Goal: Task Accomplishment & Management: Use online tool/utility

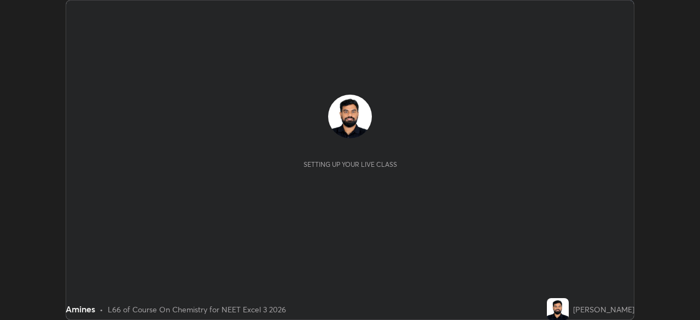
scroll to position [320, 700]
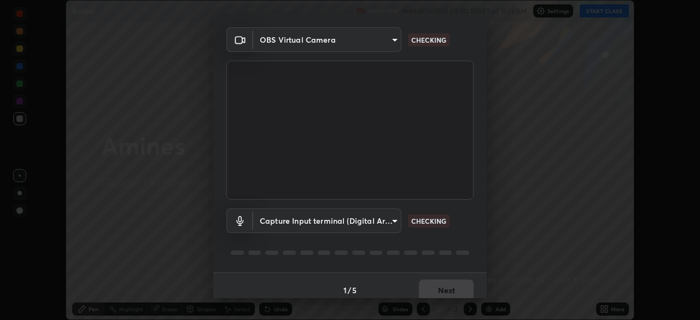
type input "b23672c371ae9b1e2d2e8c1262809c9406dc55f3a12da5c51b420c32c9b17bb4"
type input "758b4a1384cd149965555262a1eeb6396a7b6835cb637da4506a142b94b972ee"
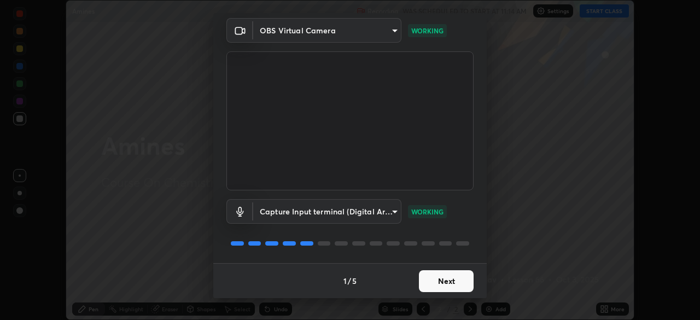
click at [448, 280] on button "Next" at bounding box center [446, 281] width 55 height 22
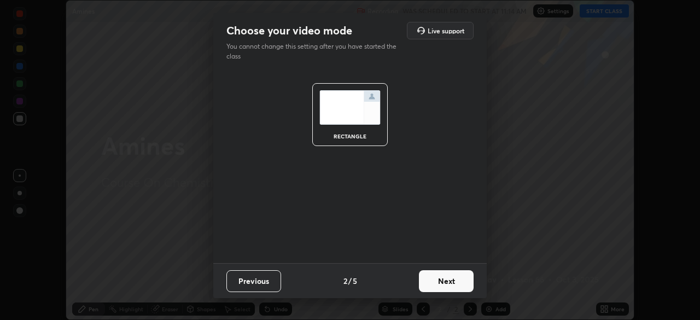
scroll to position [0, 0]
click at [446, 280] on button "Next" at bounding box center [446, 281] width 55 height 22
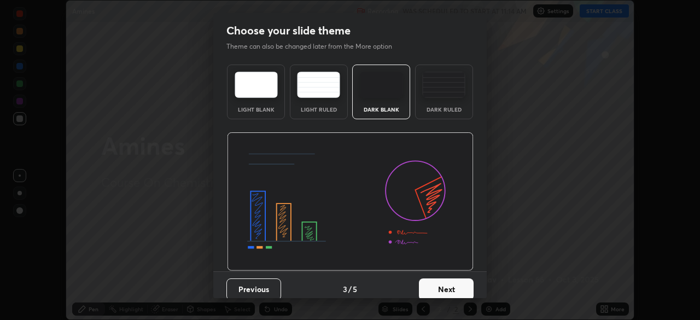
click at [444, 112] on div "Dark Ruled" at bounding box center [444, 109] width 44 height 5
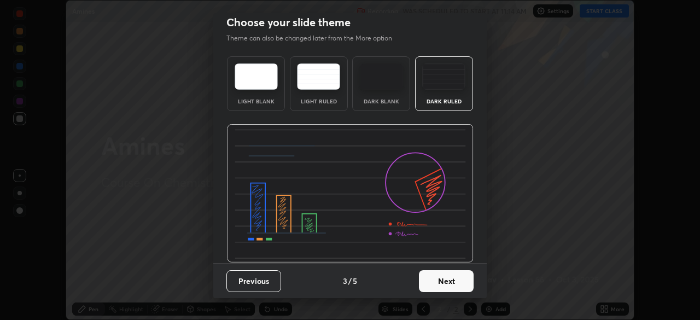
click at [443, 275] on button "Next" at bounding box center [446, 281] width 55 height 22
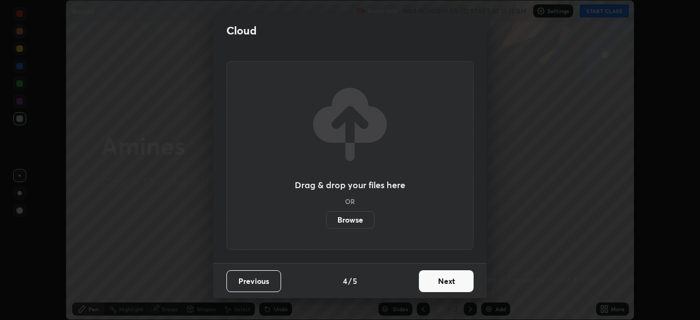
scroll to position [0, 0]
click at [433, 283] on button "Next" at bounding box center [446, 281] width 55 height 22
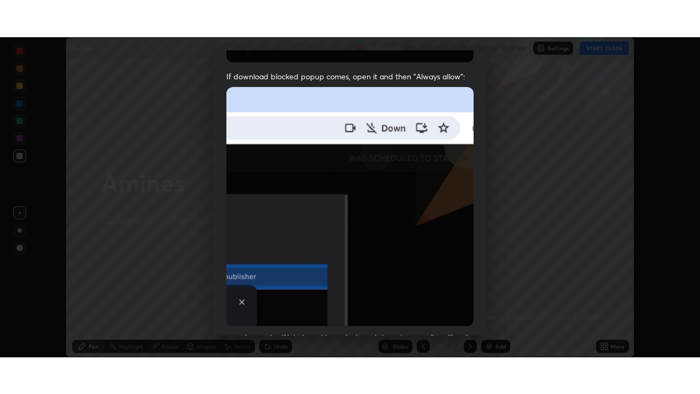
scroll to position [262, 0]
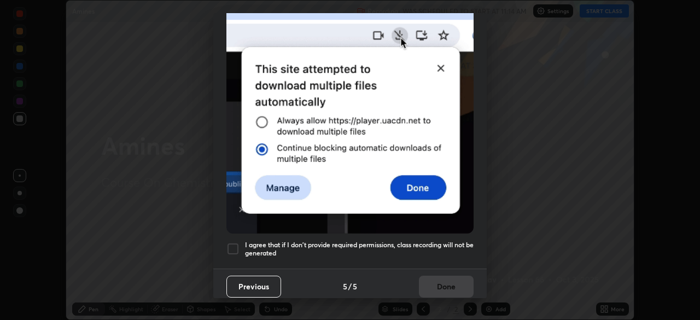
click at [431, 243] on h5 "I agree that if I don't provide required permissions, class recording will not …" at bounding box center [359, 249] width 229 height 17
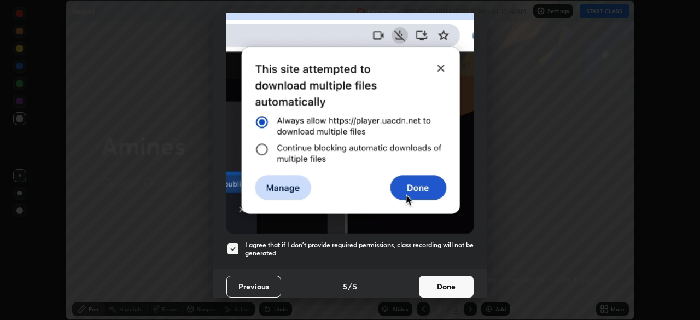
click at [434, 278] on button "Done" at bounding box center [446, 287] width 55 height 22
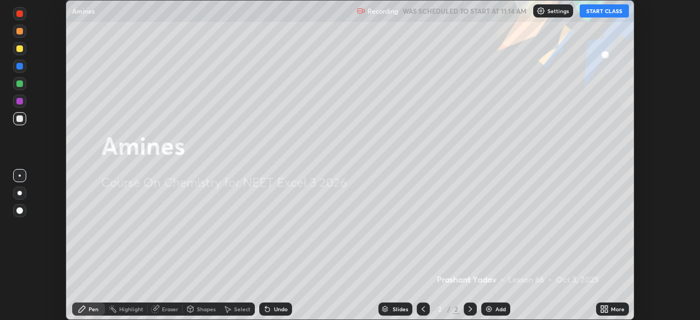
click at [611, 12] on button "START CLASS" at bounding box center [604, 10] width 49 height 13
click at [606, 307] on icon at bounding box center [606, 307] width 3 height 3
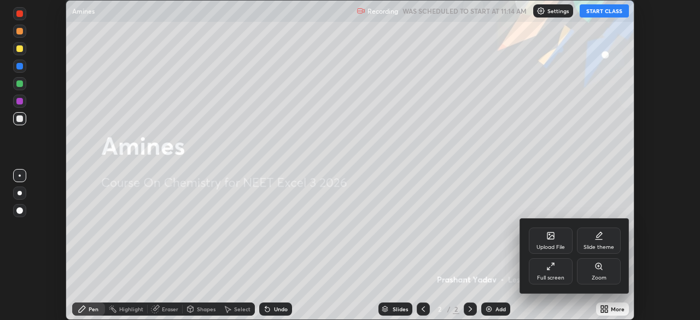
click at [557, 259] on div "Full screen" at bounding box center [551, 271] width 44 height 26
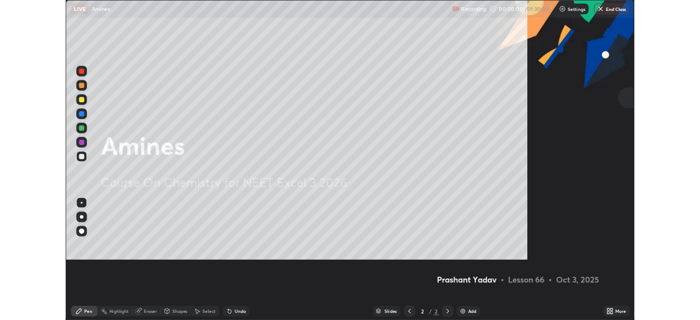
scroll to position [394, 700]
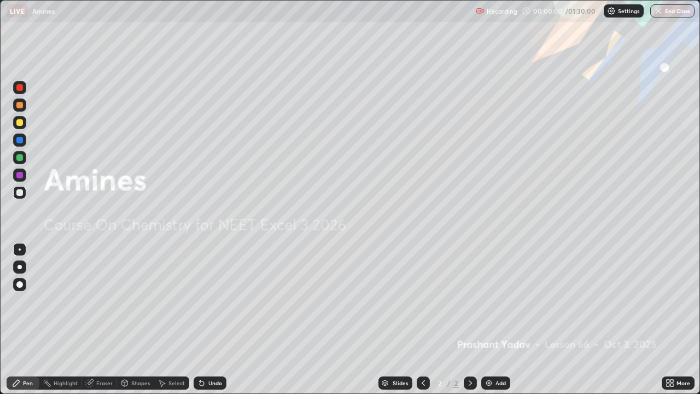
click at [496, 319] on div "Add" at bounding box center [501, 382] width 10 height 5
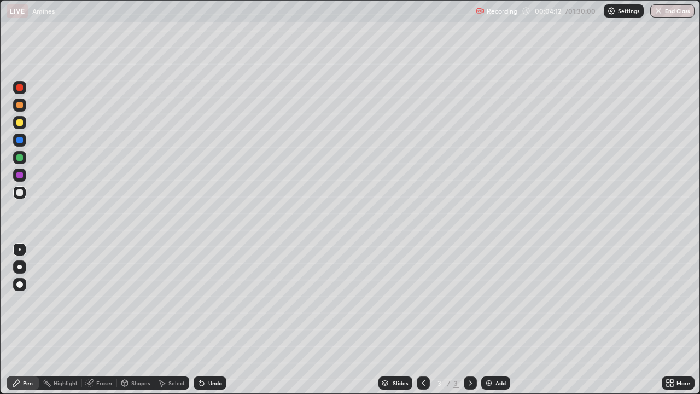
click at [212, 319] on div "Undo" at bounding box center [215, 382] width 14 height 5
click at [211, 319] on div "Undo" at bounding box center [215, 382] width 14 height 5
click at [107, 319] on div "Eraser" at bounding box center [104, 382] width 16 height 5
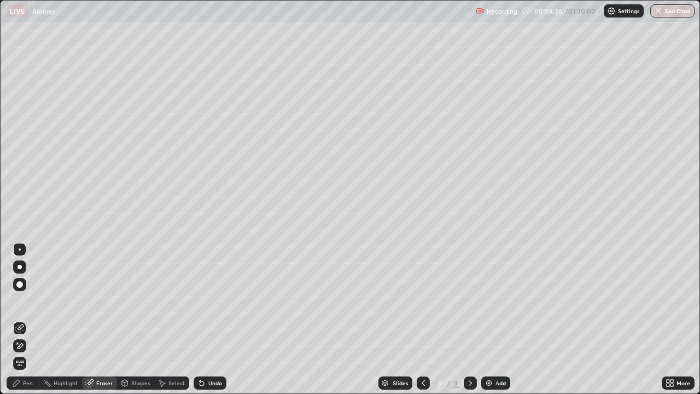
click at [36, 319] on div "Pen" at bounding box center [23, 382] width 33 height 13
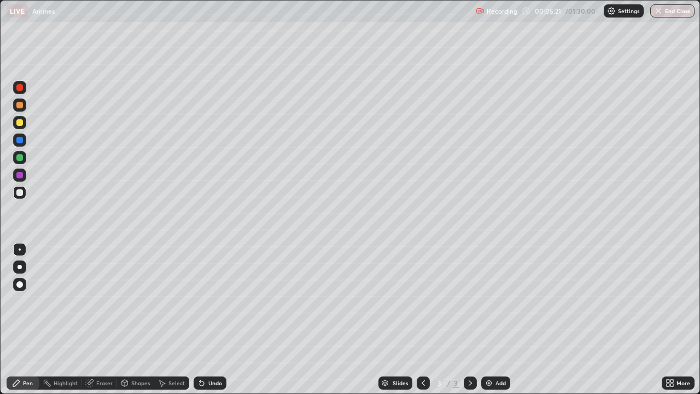
click at [211, 319] on div "Undo" at bounding box center [215, 382] width 14 height 5
click at [202, 319] on icon at bounding box center [202, 383] width 4 height 4
click at [136, 319] on div "Shapes" at bounding box center [140, 382] width 19 height 5
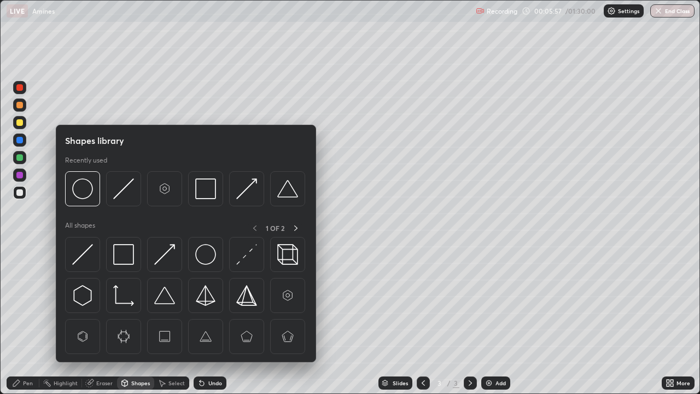
click at [100, 319] on div "Eraser" at bounding box center [104, 382] width 16 height 5
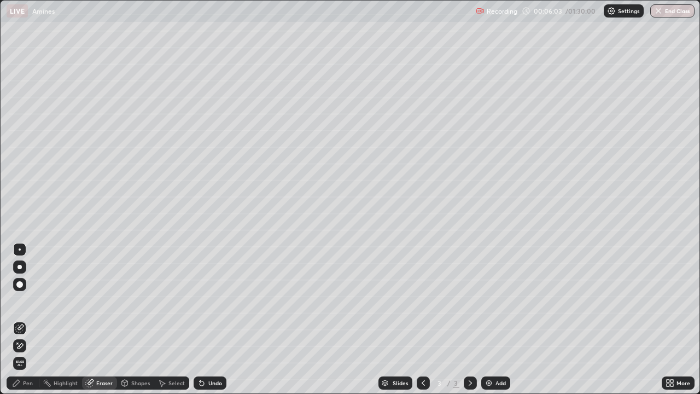
click at [27, 319] on div "Pen" at bounding box center [23, 382] width 33 height 13
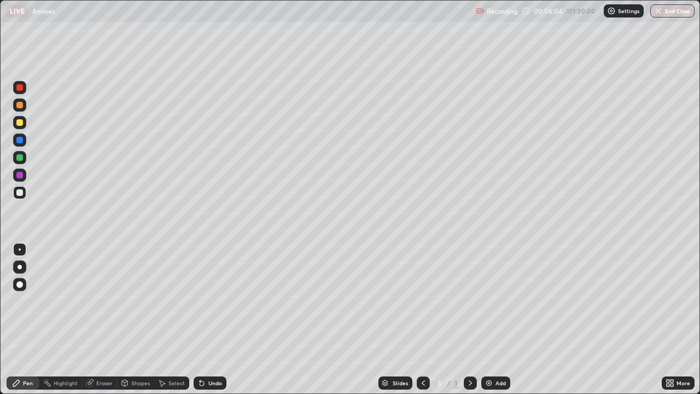
click at [27, 319] on div "Pen" at bounding box center [23, 382] width 33 height 13
click at [138, 319] on div "Shapes" at bounding box center [140, 382] width 19 height 5
click at [169, 319] on div "Select" at bounding box center [177, 382] width 16 height 5
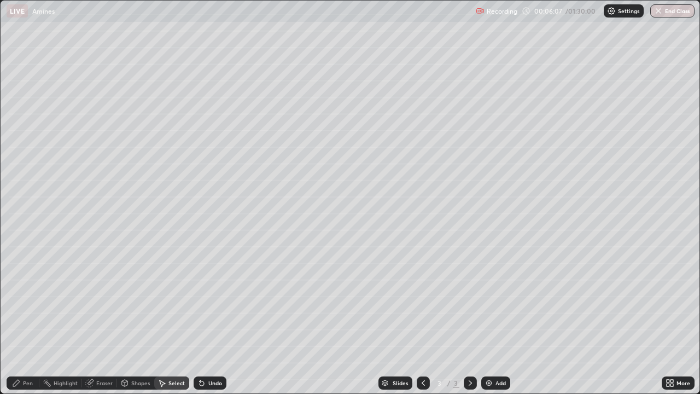
click at [103, 319] on div "Eraser" at bounding box center [99, 382] width 35 height 13
click at [107, 319] on div "Eraser" at bounding box center [104, 382] width 16 height 5
click at [24, 319] on div "Pen" at bounding box center [28, 382] width 10 height 5
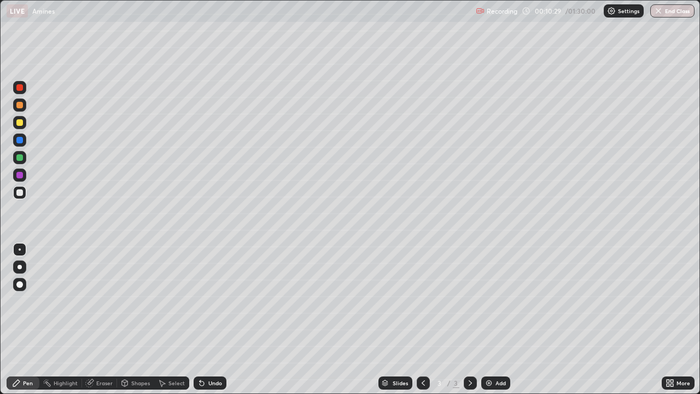
click at [487, 319] on div "Add" at bounding box center [495, 382] width 29 height 13
click at [216, 319] on div "Undo" at bounding box center [215, 382] width 14 height 5
click at [217, 319] on div "Undo" at bounding box center [215, 382] width 14 height 5
click at [208, 319] on div "Undo" at bounding box center [210, 382] width 33 height 13
click at [212, 319] on div "Undo" at bounding box center [215, 382] width 14 height 5
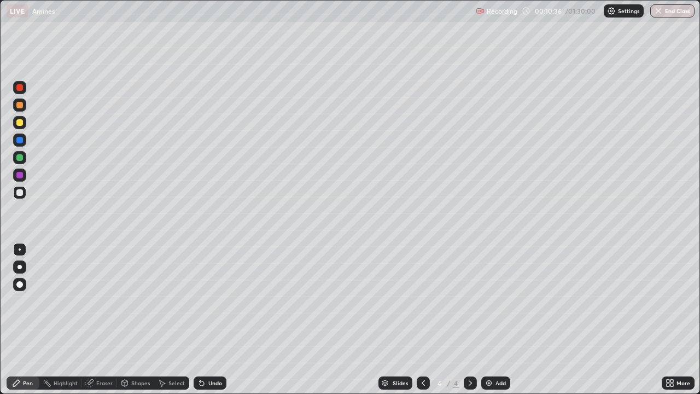
click at [212, 319] on div "Undo" at bounding box center [215, 382] width 14 height 5
click at [137, 319] on div "Shapes" at bounding box center [140, 382] width 19 height 5
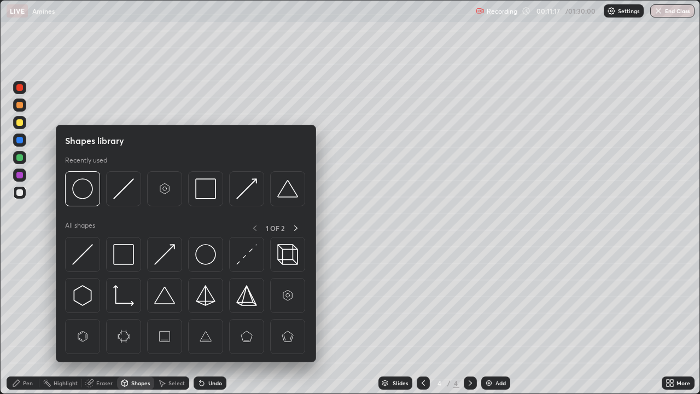
click at [109, 319] on div "Eraser" at bounding box center [104, 382] width 16 height 5
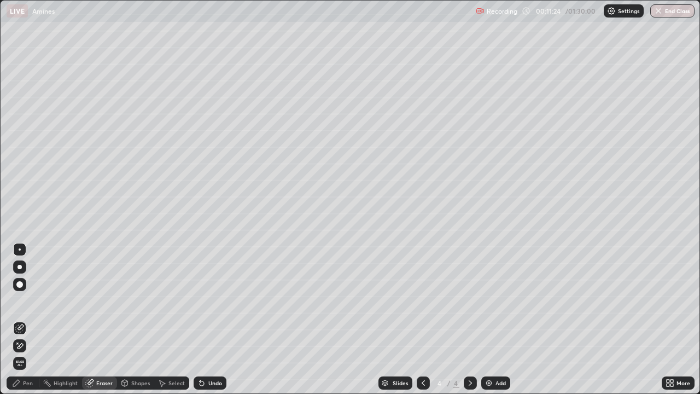
click at [35, 319] on div "Pen" at bounding box center [23, 382] width 33 height 13
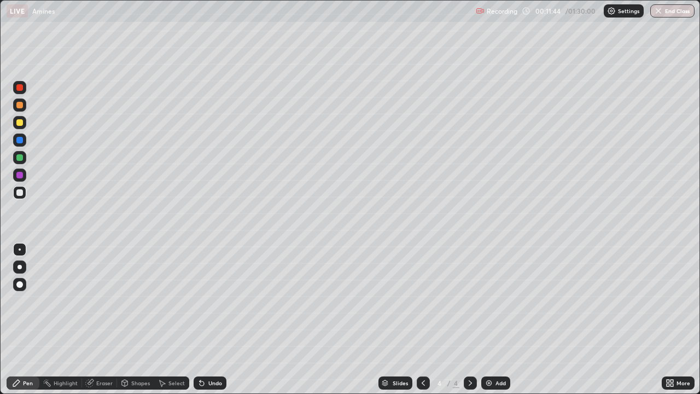
click at [204, 319] on icon at bounding box center [201, 383] width 9 height 9
click at [490, 319] on img at bounding box center [489, 383] width 9 height 9
click at [491, 319] on img at bounding box center [489, 383] width 9 height 9
click at [212, 319] on div "Undo" at bounding box center [210, 382] width 33 height 13
click at [214, 319] on div "Undo" at bounding box center [215, 382] width 14 height 5
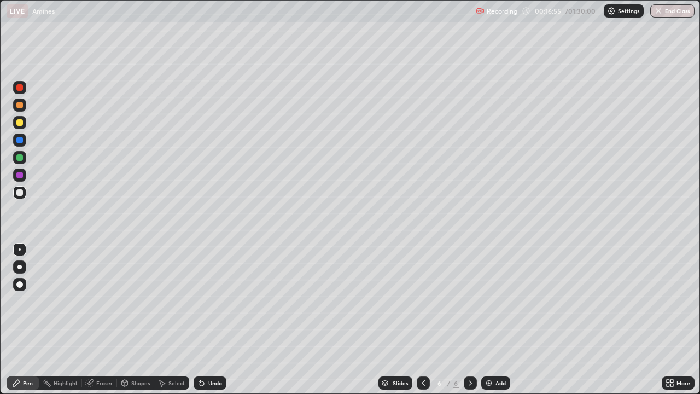
click at [219, 319] on div "Undo" at bounding box center [215, 382] width 14 height 5
click at [214, 319] on div "Undo" at bounding box center [215, 382] width 14 height 5
click at [212, 319] on div "Undo" at bounding box center [215, 382] width 14 height 5
click at [643, 319] on div "Slides 6 / 6 Add" at bounding box center [443, 383] width 435 height 22
click at [656, 319] on div "Slides 6 / 6 Add" at bounding box center [443, 383] width 435 height 22
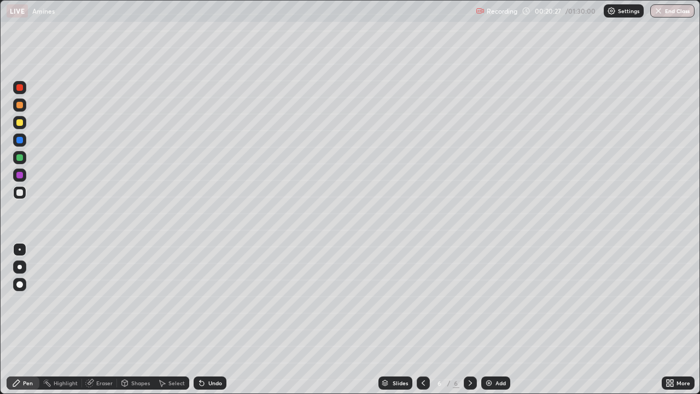
click at [496, 319] on div "Add" at bounding box center [501, 382] width 10 height 5
click at [107, 319] on div "Eraser" at bounding box center [104, 382] width 16 height 5
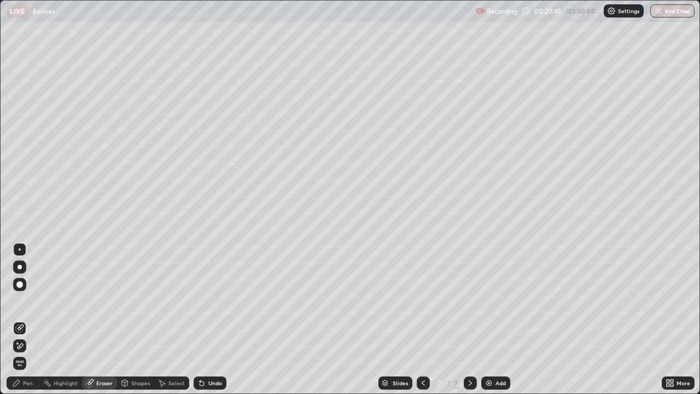
click at [30, 319] on div "Pen" at bounding box center [28, 382] width 10 height 5
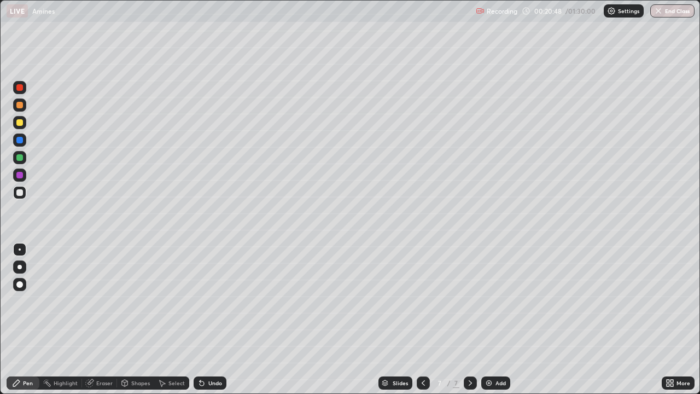
click at [25, 107] on div at bounding box center [19, 104] width 13 height 13
click at [19, 193] on div at bounding box center [19, 192] width 7 height 7
click at [494, 319] on div "Add" at bounding box center [495, 382] width 29 height 13
click at [498, 319] on div "Add" at bounding box center [501, 382] width 10 height 5
click at [110, 319] on div "Eraser" at bounding box center [104, 382] width 16 height 5
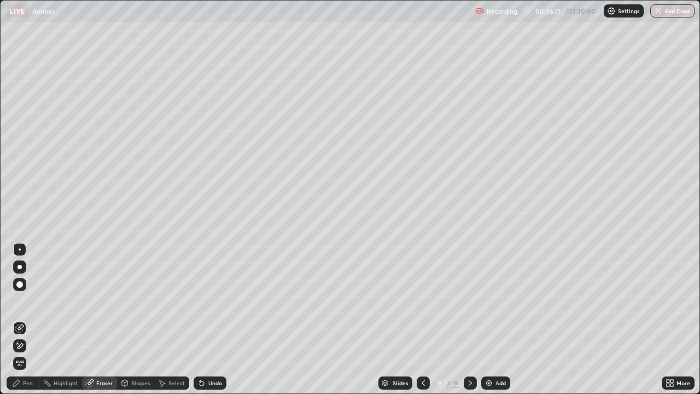
click at [28, 319] on div "Pen" at bounding box center [28, 382] width 10 height 5
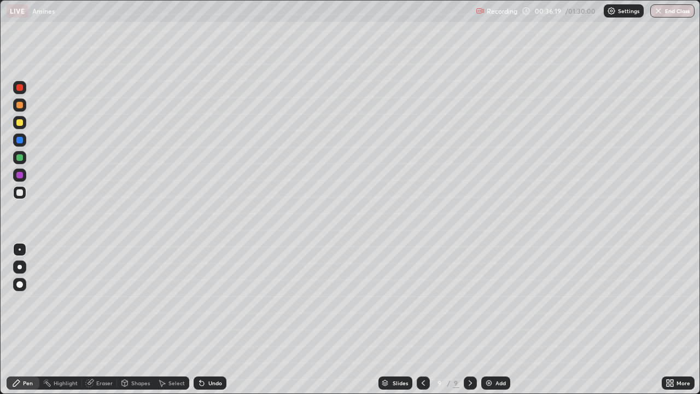
click at [206, 319] on div "Undo" at bounding box center [210, 382] width 33 height 13
click at [208, 319] on div "Undo" at bounding box center [215, 382] width 14 height 5
click at [209, 319] on div "Undo" at bounding box center [215, 382] width 14 height 5
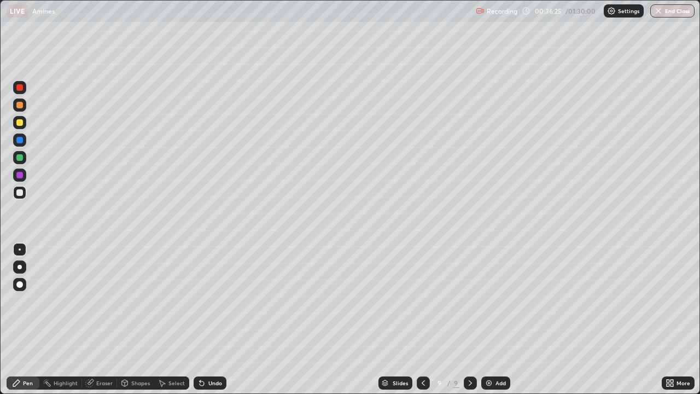
click at [218, 319] on div "Undo" at bounding box center [215, 382] width 14 height 5
click at [103, 319] on div "Eraser" at bounding box center [104, 382] width 16 height 5
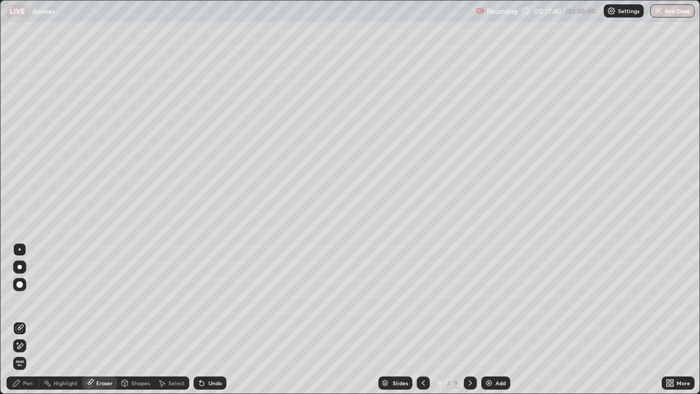
click at [28, 319] on div "Pen" at bounding box center [23, 383] width 33 height 22
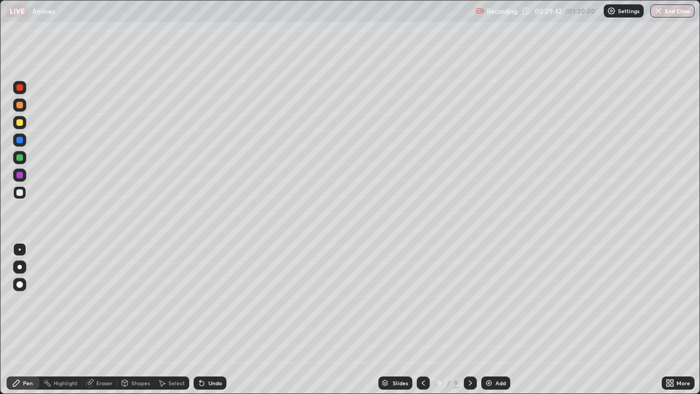
click at [493, 319] on div "Add" at bounding box center [495, 382] width 29 height 13
click at [216, 319] on div "Undo" at bounding box center [215, 382] width 14 height 5
click at [485, 319] on img at bounding box center [489, 383] width 9 height 9
click at [209, 319] on div "Undo" at bounding box center [215, 382] width 14 height 5
click at [490, 319] on img at bounding box center [489, 383] width 9 height 9
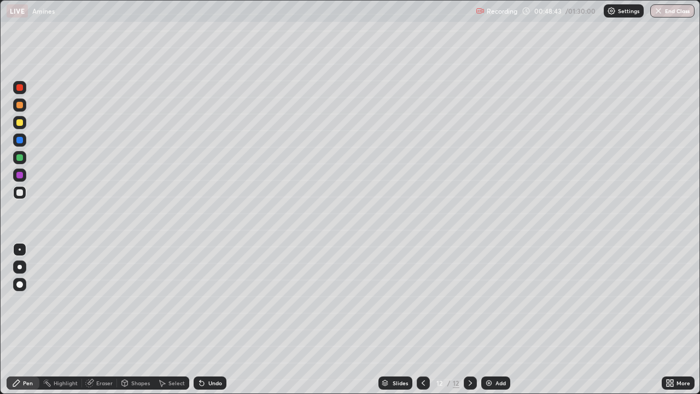
click at [206, 319] on div "Undo" at bounding box center [210, 382] width 33 height 13
click at [209, 319] on div "Undo" at bounding box center [215, 382] width 14 height 5
click at [207, 319] on div "Undo" at bounding box center [210, 382] width 33 height 13
click at [215, 319] on div "Undo" at bounding box center [215, 382] width 14 height 5
click at [216, 319] on div "Undo" at bounding box center [215, 382] width 14 height 5
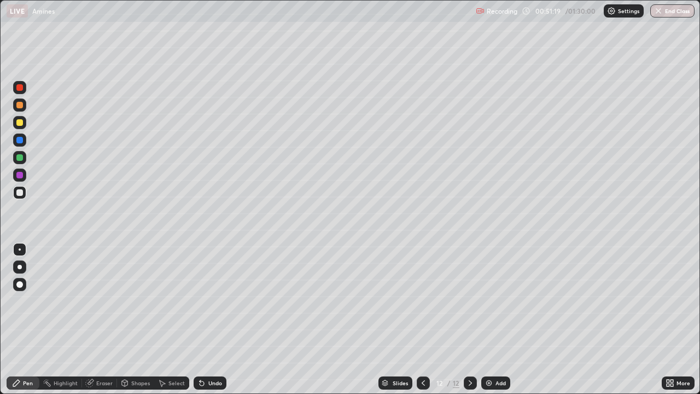
click at [208, 319] on div "Undo" at bounding box center [215, 382] width 14 height 5
click at [621, 319] on div "Slides 12 / 12 Add" at bounding box center [443, 383] width 435 height 22
click at [489, 319] on img at bounding box center [489, 383] width 9 height 9
click at [205, 319] on div "Undo" at bounding box center [210, 382] width 33 height 13
click at [0, 269] on div "Setting up your live class" at bounding box center [350, 197] width 700 height 394
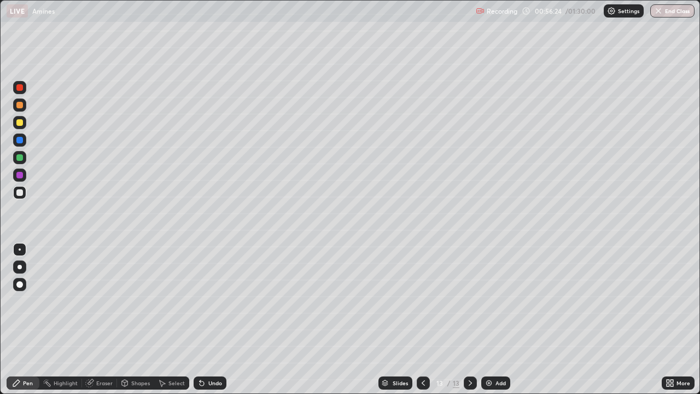
click at [214, 319] on div "Undo" at bounding box center [215, 382] width 14 height 5
click at [211, 319] on div "Undo" at bounding box center [215, 382] width 14 height 5
click at [208, 319] on div "Undo" at bounding box center [215, 382] width 14 height 5
click at [215, 319] on div "Undo" at bounding box center [210, 382] width 33 height 13
click at [105, 319] on div "Eraser" at bounding box center [104, 382] width 16 height 5
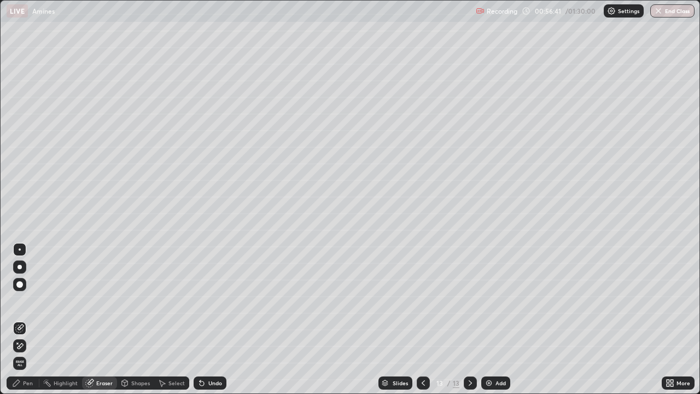
click at [26, 319] on div "Pen" at bounding box center [28, 382] width 10 height 5
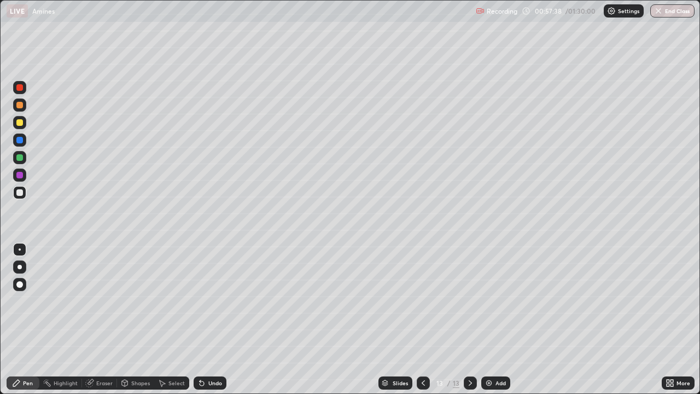
click at [205, 319] on div "Undo" at bounding box center [210, 382] width 33 height 13
click at [208, 319] on div "Undo" at bounding box center [215, 382] width 14 height 5
click at [207, 319] on div "Undo" at bounding box center [210, 382] width 33 height 13
click at [208, 319] on div "Undo" at bounding box center [215, 382] width 14 height 5
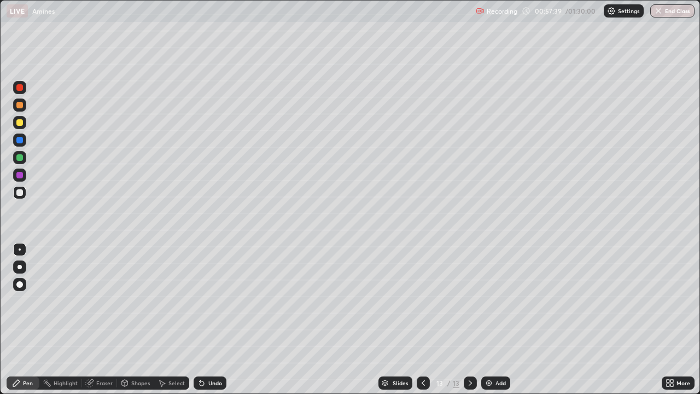
click at [208, 319] on div "Undo" at bounding box center [215, 382] width 14 height 5
click at [209, 319] on div "Undo" at bounding box center [215, 382] width 14 height 5
click at [211, 319] on div "Undo" at bounding box center [215, 382] width 14 height 5
click at [212, 319] on div "Undo" at bounding box center [215, 382] width 14 height 5
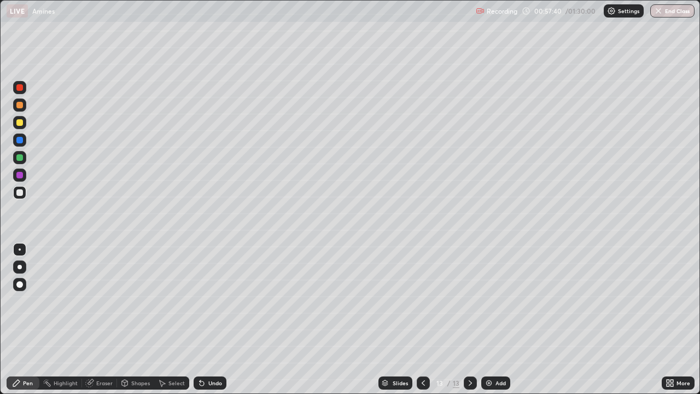
click at [210, 319] on div "Undo" at bounding box center [210, 382] width 33 height 13
click at [211, 319] on div "Undo" at bounding box center [210, 382] width 33 height 13
click at [212, 319] on div "Undo" at bounding box center [210, 382] width 33 height 13
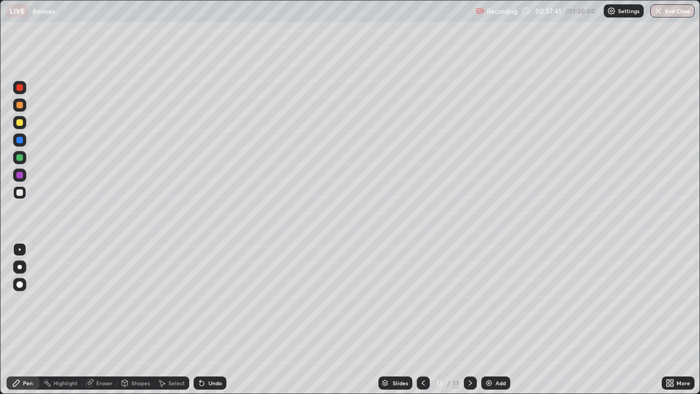
click at [211, 319] on div "Undo" at bounding box center [210, 382] width 33 height 13
click at [210, 319] on div "Undo" at bounding box center [210, 382] width 33 height 13
click at [211, 319] on div "Undo" at bounding box center [210, 382] width 33 height 13
click at [211, 319] on div "Undo" at bounding box center [215, 382] width 14 height 5
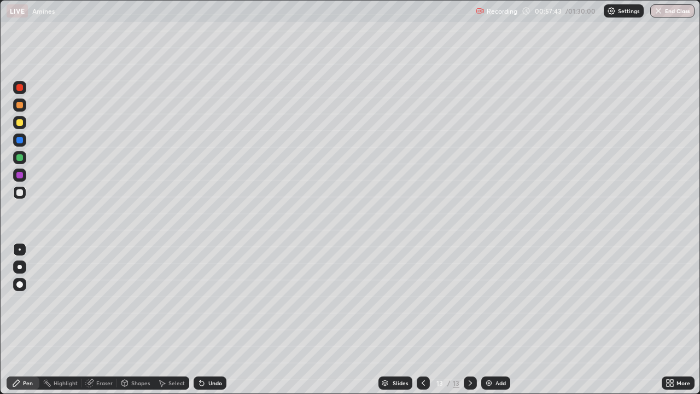
click at [211, 319] on div "Undo" at bounding box center [215, 382] width 14 height 5
click at [210, 319] on div "Undo" at bounding box center [215, 382] width 14 height 5
click at [211, 319] on div "Undo" at bounding box center [215, 382] width 14 height 5
click at [210, 319] on div "Undo" at bounding box center [215, 382] width 14 height 5
click at [208, 319] on div "Undo" at bounding box center [215, 382] width 14 height 5
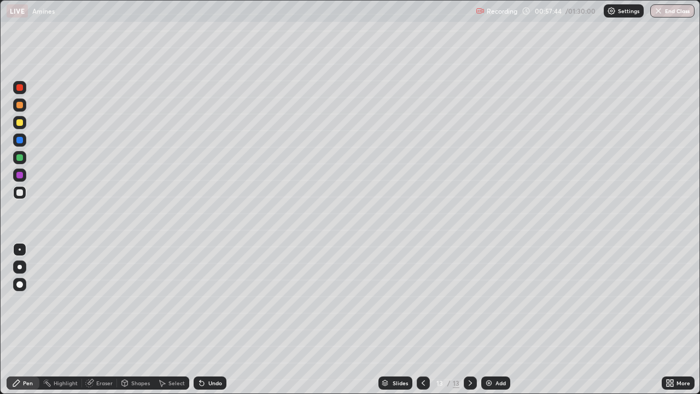
click at [209, 319] on div "Undo" at bounding box center [215, 382] width 14 height 5
click at [208, 319] on div "Undo" at bounding box center [215, 382] width 14 height 5
click at [210, 319] on div "Undo" at bounding box center [210, 382] width 33 height 13
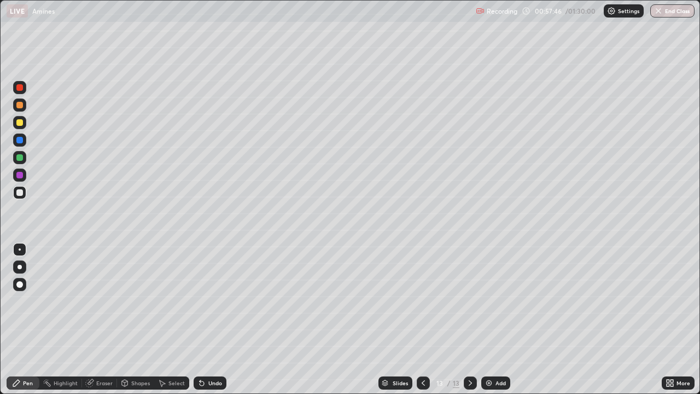
click at [211, 319] on div "Undo" at bounding box center [210, 382] width 33 height 13
click at [420, 319] on icon at bounding box center [423, 383] width 9 height 9
click at [491, 319] on div "Add" at bounding box center [495, 382] width 29 height 13
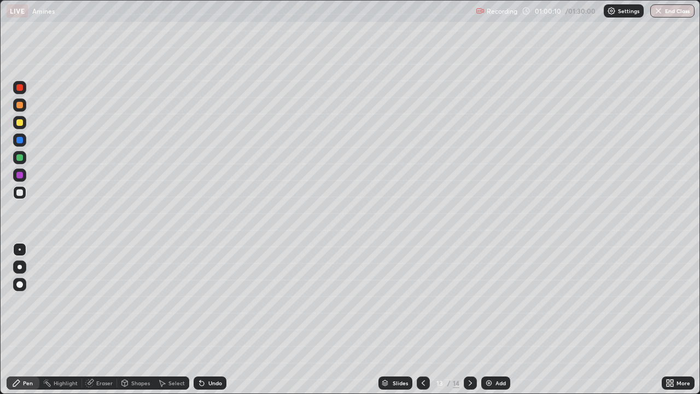
click at [204, 319] on icon at bounding box center [201, 383] width 9 height 9
click at [209, 319] on div "Undo" at bounding box center [215, 382] width 14 height 5
click at [206, 319] on div "Undo" at bounding box center [210, 382] width 33 height 13
click at [203, 319] on div "Undo" at bounding box center [210, 382] width 33 height 13
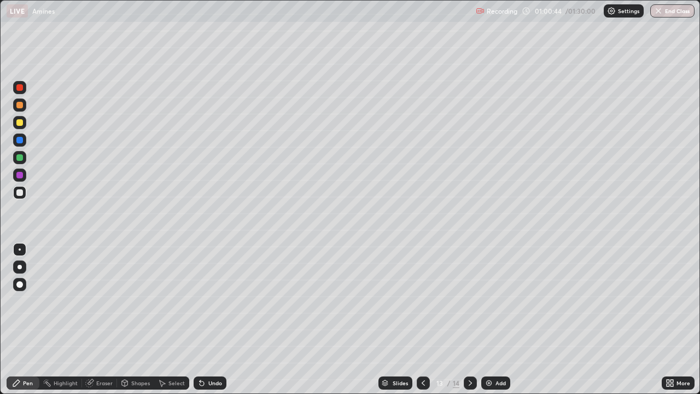
click at [108, 319] on div "Eraser" at bounding box center [99, 382] width 35 height 13
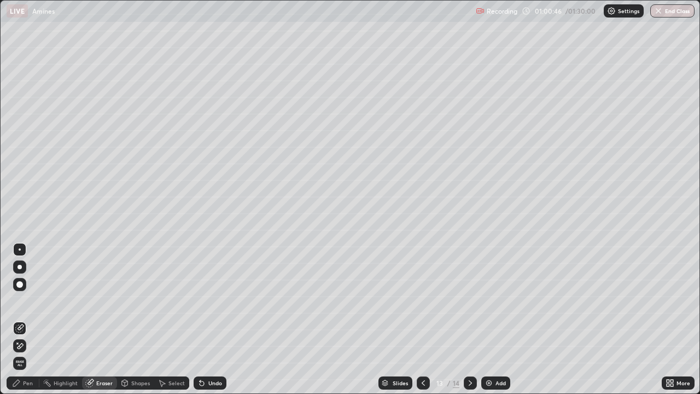
click at [19, 319] on icon at bounding box center [16, 383] width 9 height 9
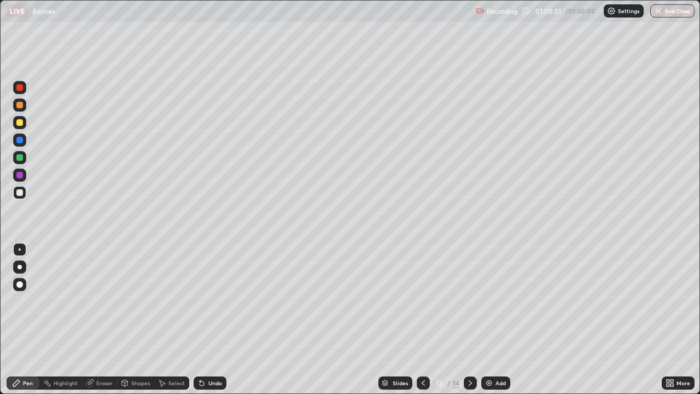
click at [102, 319] on div "Eraser" at bounding box center [104, 382] width 16 height 5
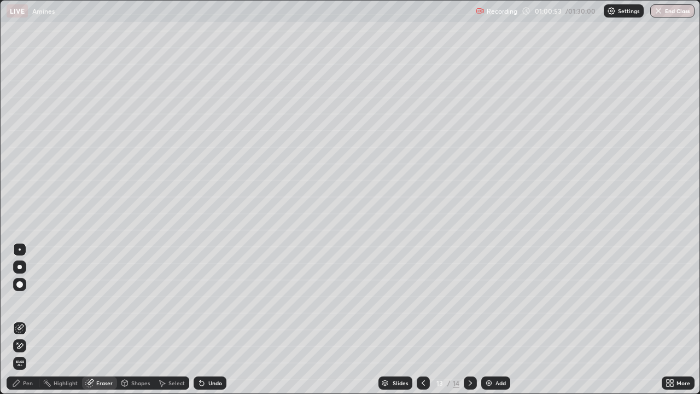
click at [19, 319] on div "Pen" at bounding box center [23, 382] width 33 height 13
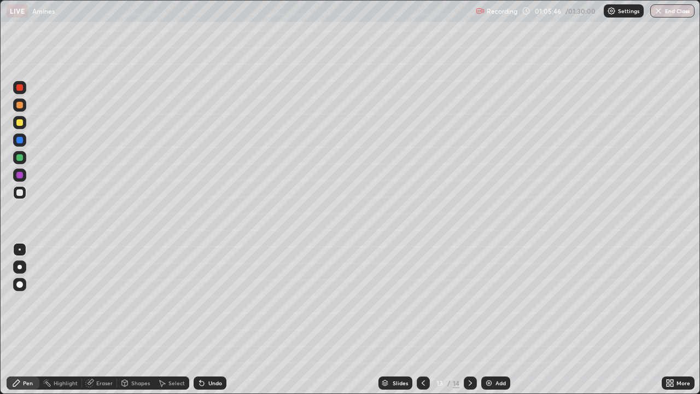
click at [492, 319] on img at bounding box center [489, 383] width 9 height 9
click at [219, 319] on div "Undo" at bounding box center [215, 382] width 14 height 5
click at [220, 319] on div "Undo" at bounding box center [215, 382] width 14 height 5
click at [220, 319] on div "Undo" at bounding box center [210, 382] width 33 height 13
click at [105, 319] on div "Eraser" at bounding box center [104, 382] width 16 height 5
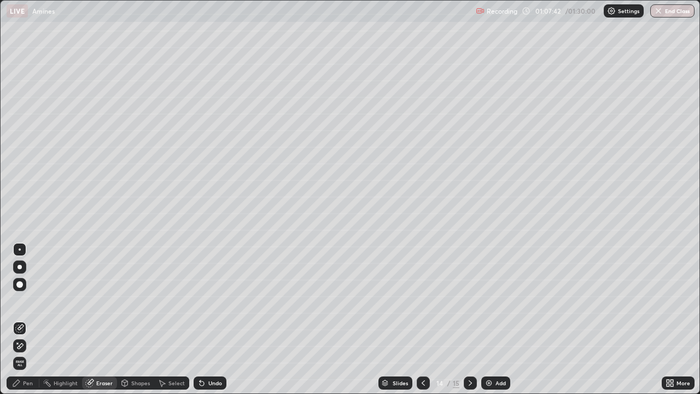
click at [35, 319] on div "Pen" at bounding box center [23, 382] width 33 height 13
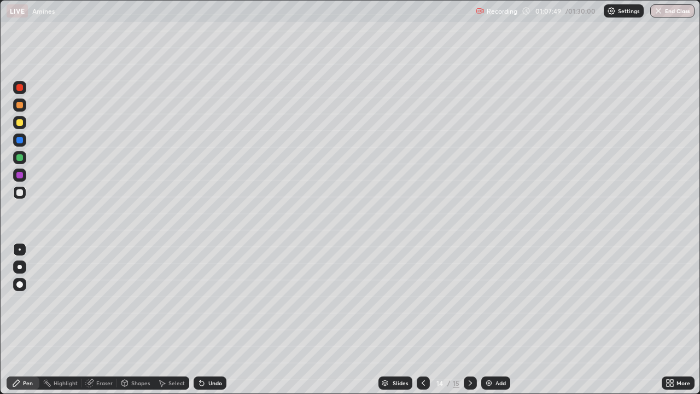
click at [423, 319] on icon at bounding box center [423, 383] width 9 height 9
click at [469, 319] on icon at bounding box center [470, 383] width 9 height 9
click at [470, 319] on icon at bounding box center [470, 382] width 3 height 5
click at [422, 319] on icon at bounding box center [423, 383] width 9 height 9
click at [100, 319] on div "Eraser" at bounding box center [104, 382] width 16 height 5
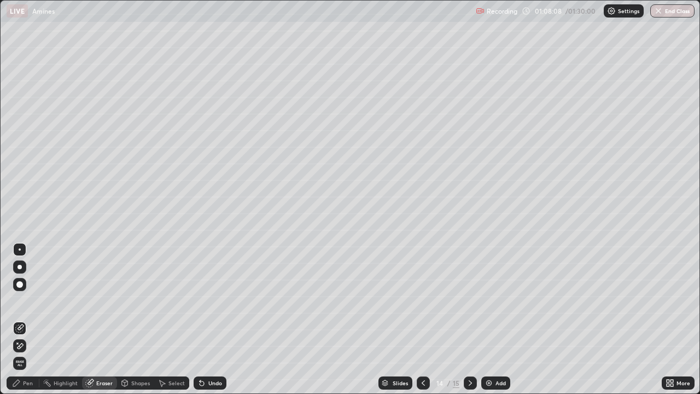
click at [19, 319] on icon at bounding box center [16, 383] width 9 height 9
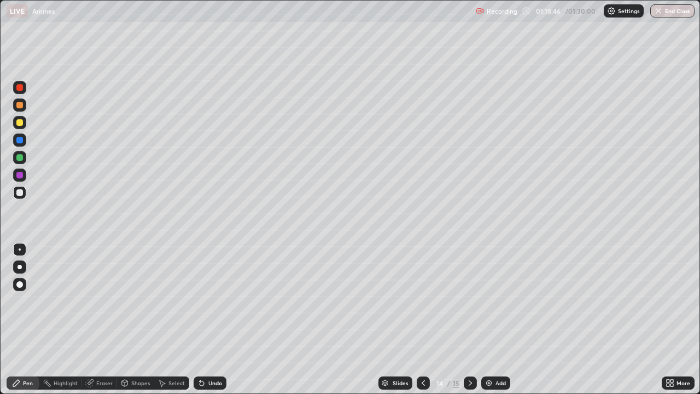
click at [665, 16] on button "End Class" at bounding box center [672, 10] width 44 height 13
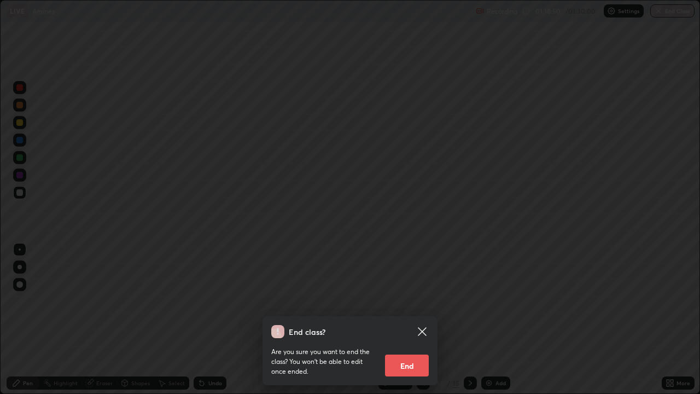
click at [401, 319] on button "End" at bounding box center [407, 366] width 44 height 22
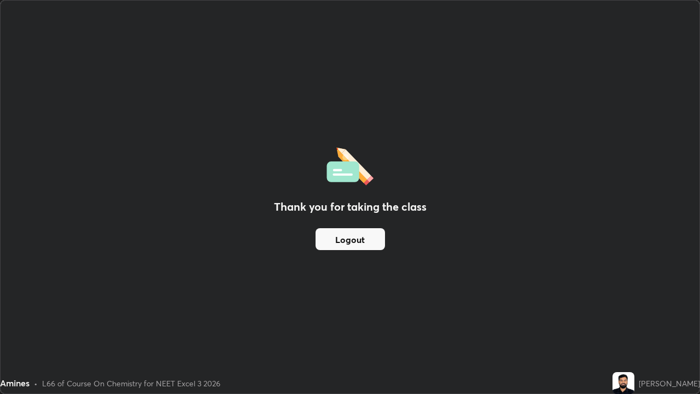
click at [352, 242] on button "Logout" at bounding box center [350, 239] width 69 height 22
click at [368, 234] on button "Logout" at bounding box center [350, 239] width 69 height 22
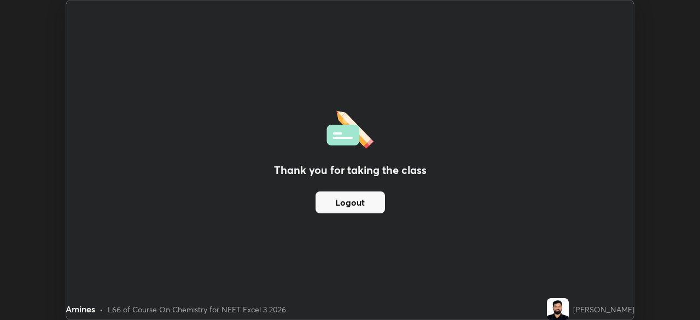
scroll to position [54388, 54008]
